Goal: Information Seeking & Learning: Check status

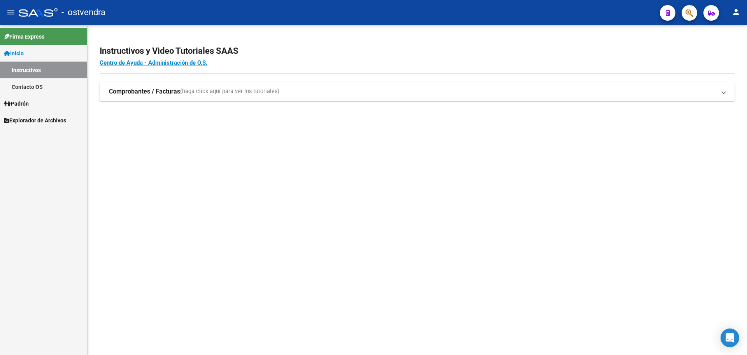
click at [25, 107] on span "Padrón" at bounding box center [16, 103] width 25 height 9
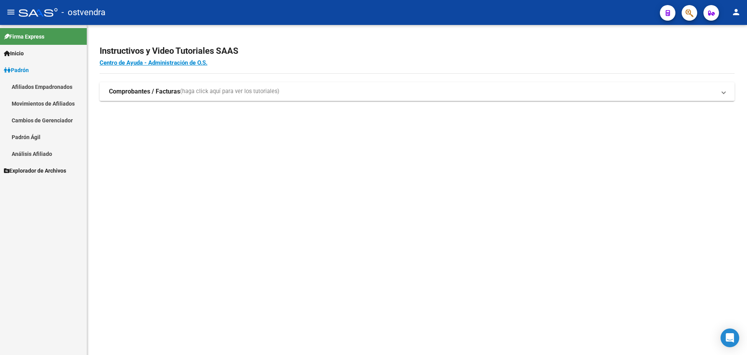
click at [44, 90] on link "Afiliados Empadronados" at bounding box center [43, 86] width 87 height 17
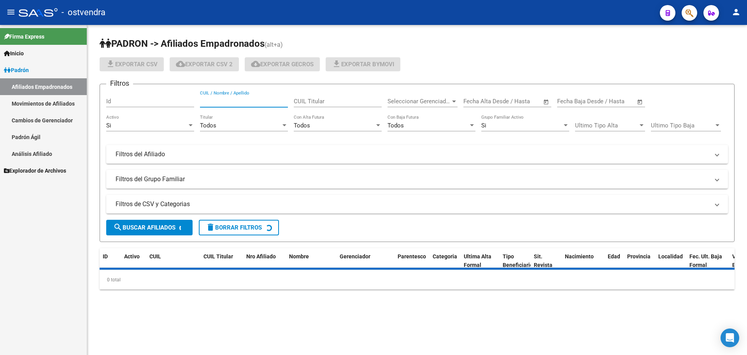
click at [237, 103] on input "CUIL / Nombre / Apellido" at bounding box center [244, 101] width 88 height 7
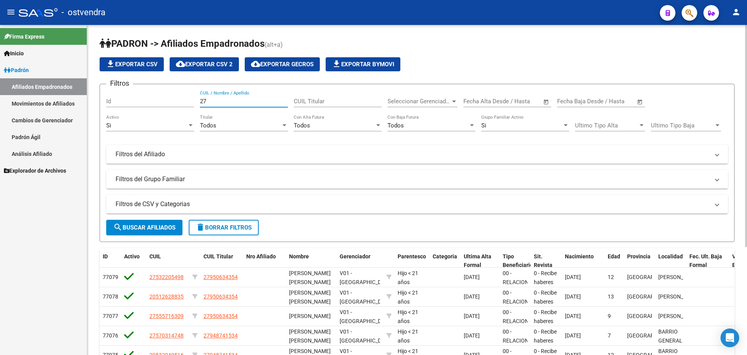
paste input "59828130"
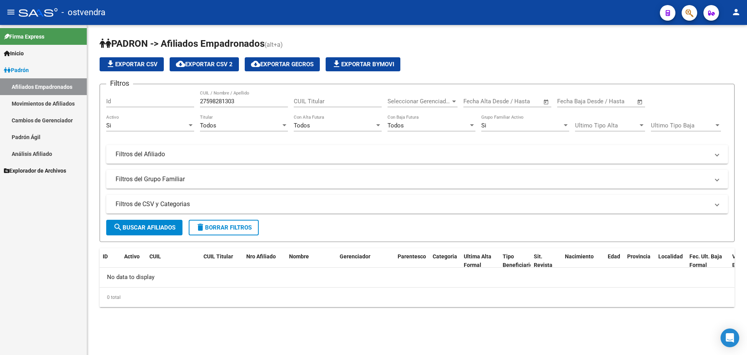
click at [258, 105] on div "27598281303 CUIL / Nombre / Apellido" at bounding box center [244, 98] width 88 height 17
click at [257, 102] on input "27598281303" at bounding box center [244, 101] width 88 height 7
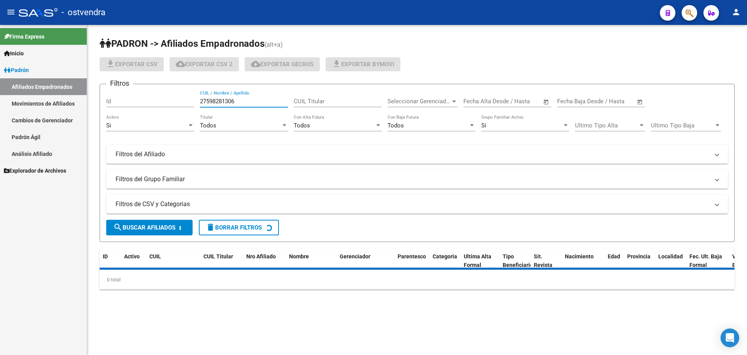
click at [262, 100] on input "27598281306" at bounding box center [244, 101] width 88 height 7
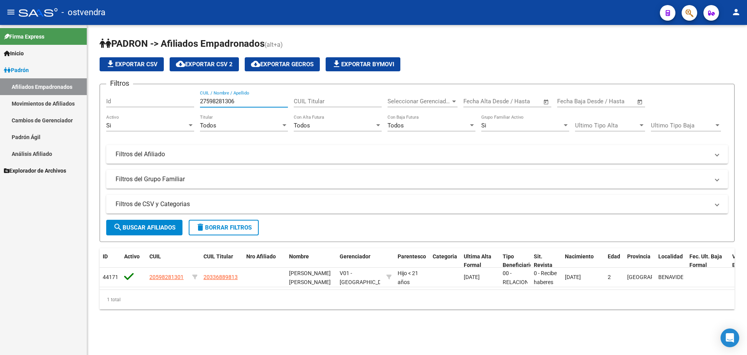
click at [262, 100] on input "27598281306" at bounding box center [244, 101] width 88 height 7
type input "27598281306"
click at [34, 238] on div "Firma Express Inicio Instructivos Contacto OS [PERSON_NAME] Afiliados Empadrona…" at bounding box center [43, 190] width 87 height 330
click at [217, 100] on input "27598281306" at bounding box center [244, 101] width 88 height 7
drag, startPoint x: 207, startPoint y: 101, endPoint x: 232, endPoint y: 102, distance: 25.3
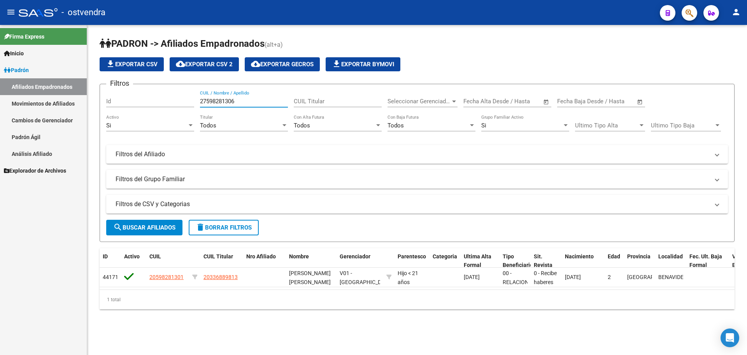
click at [232, 102] on input "27598281306" at bounding box center [244, 101] width 88 height 7
click at [245, 98] on input "27598281306" at bounding box center [244, 101] width 88 height 7
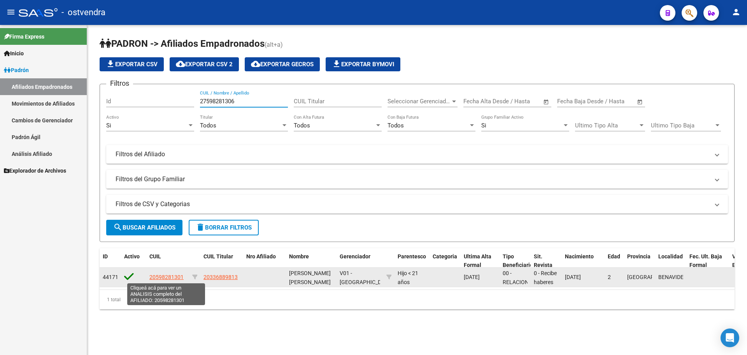
click at [160, 276] on span "20598281301" at bounding box center [166, 277] width 34 height 6
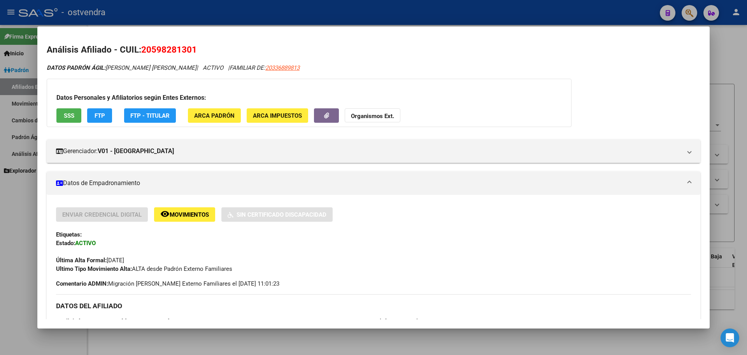
click at [0, 218] on div at bounding box center [373, 177] width 747 height 355
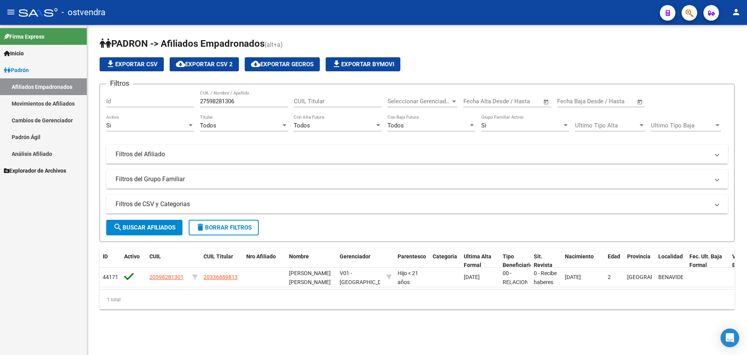
click at [217, 105] on div "27598281306 CUIL / Nombre / Apellido" at bounding box center [244, 98] width 88 height 17
click at [218, 102] on input "27598281306" at bounding box center [244, 101] width 88 height 7
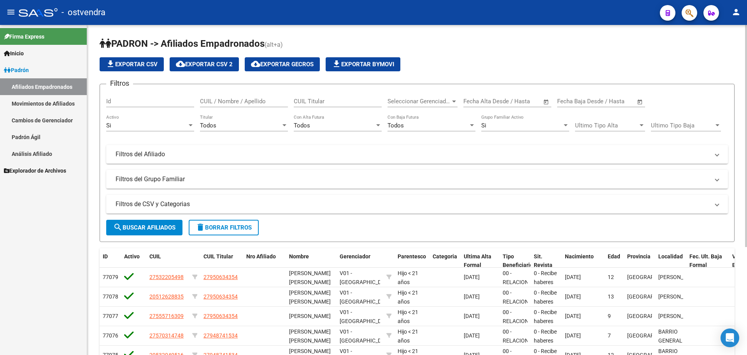
click at [250, 95] on div "CUIL / Nombre / Apellido" at bounding box center [244, 98] width 88 height 17
click at [250, 99] on input "CUIL / Nombre / Apellido" at bounding box center [244, 101] width 88 height 7
paste input "27598281306"
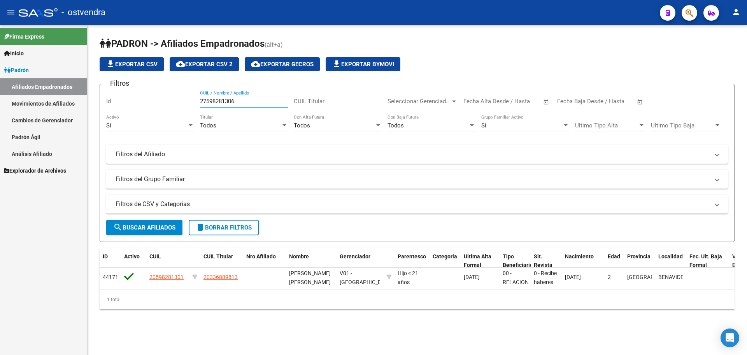
type input "27598281306"
